Goal: Information Seeking & Learning: Learn about a topic

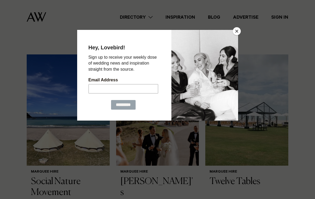
scroll to position [187, 0]
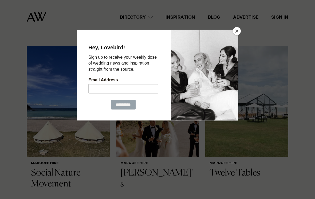
click at [238, 29] on button "Close" at bounding box center [237, 31] width 8 height 8
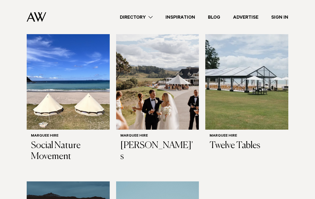
scroll to position [209, 0]
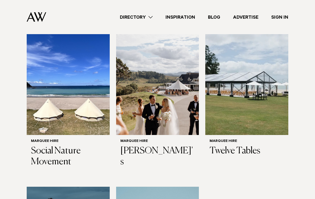
click at [229, 139] on h6 "Marquee Hire" at bounding box center [246, 141] width 74 height 5
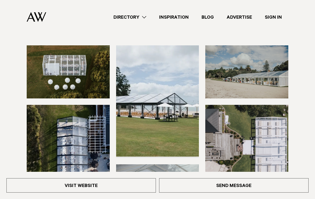
scroll to position [47, 0]
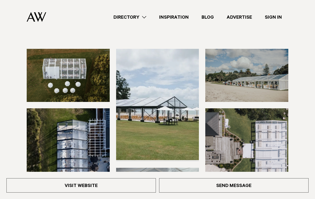
click at [265, 83] on img at bounding box center [246, 75] width 83 height 53
click at [185, 136] on img at bounding box center [157, 104] width 83 height 111
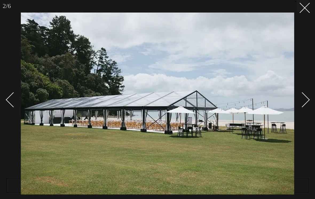
click at [303, 7] on line at bounding box center [304, 8] width 10 height 10
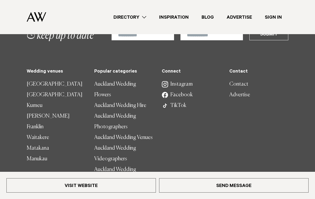
scroll to position [938, 0]
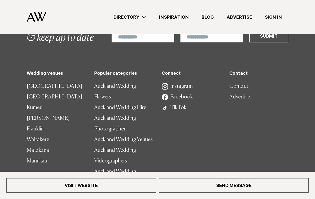
click at [137, 81] on link "Auckland Wedding Flowers" at bounding box center [123, 91] width 59 height 21
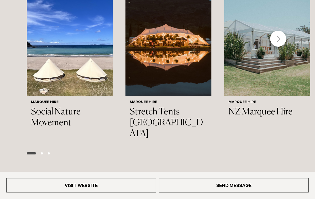
scroll to position [753, 0]
click at [254, 107] on h3 "NZ Marquee Hire" at bounding box center [266, 112] width 77 height 11
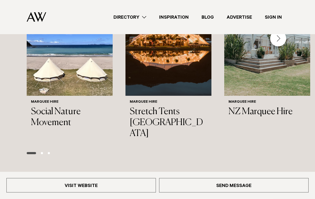
scroll to position [762, 0]
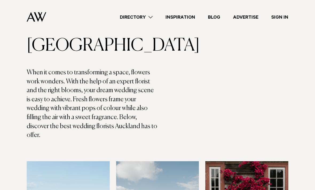
scroll to position [66, 0]
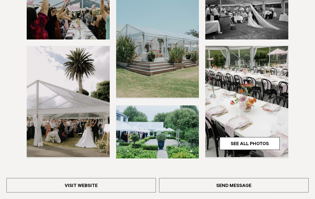
scroll to position [110, 0]
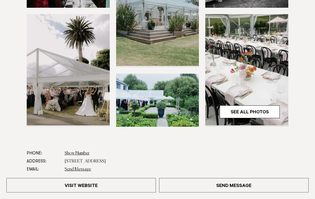
click at [241, 111] on link "See All Photos" at bounding box center [249, 112] width 60 height 13
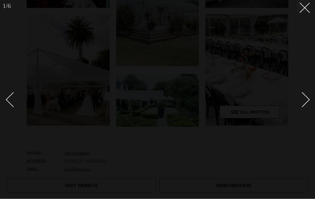
scroll to position [141, 0]
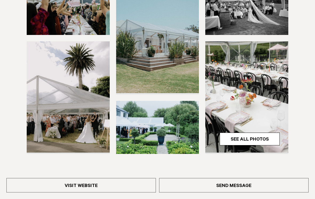
scroll to position [117, 0]
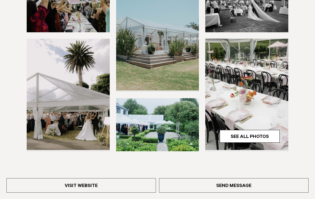
click at [199, 189] on link "Send Message" at bounding box center [233, 185] width 149 height 14
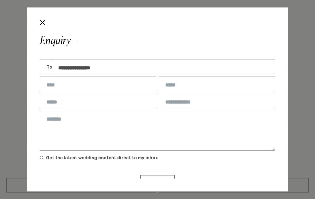
scroll to position [0, 0]
click at [40, 23] on button "Close" at bounding box center [42, 22] width 9 height 9
